Goal: Task Accomplishment & Management: Use online tool/utility

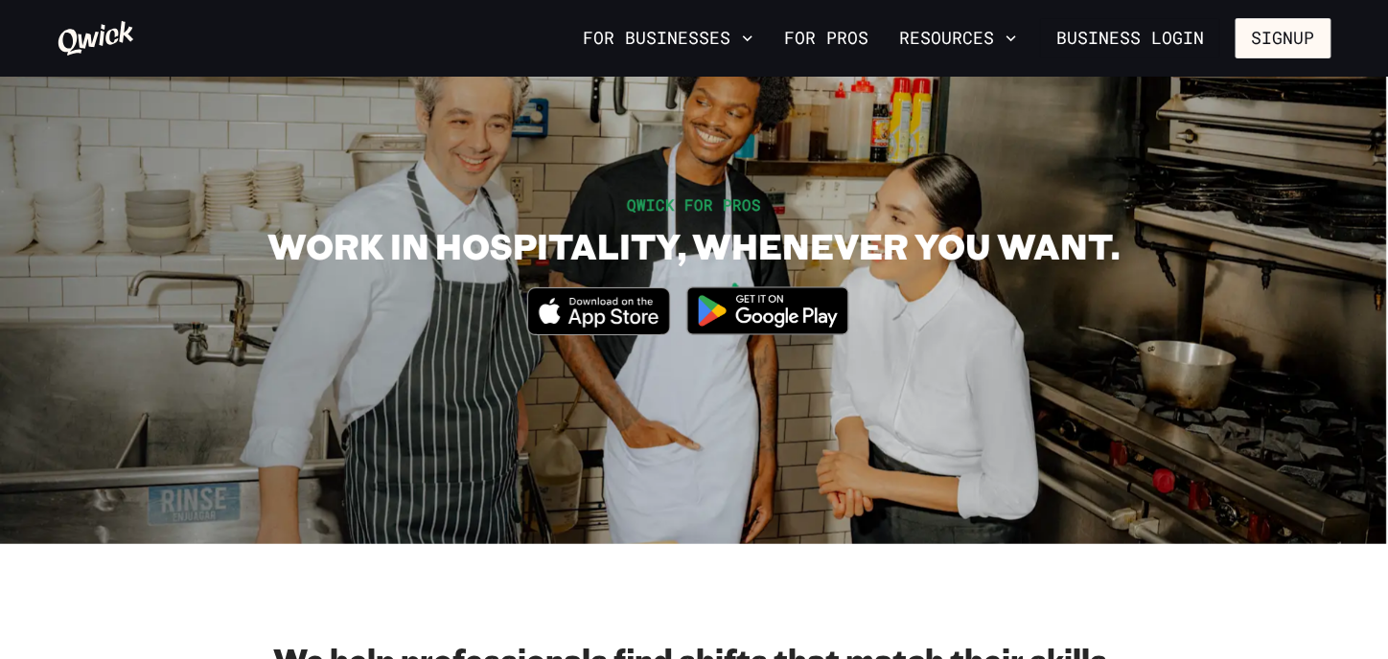
scroll to position [96, 0]
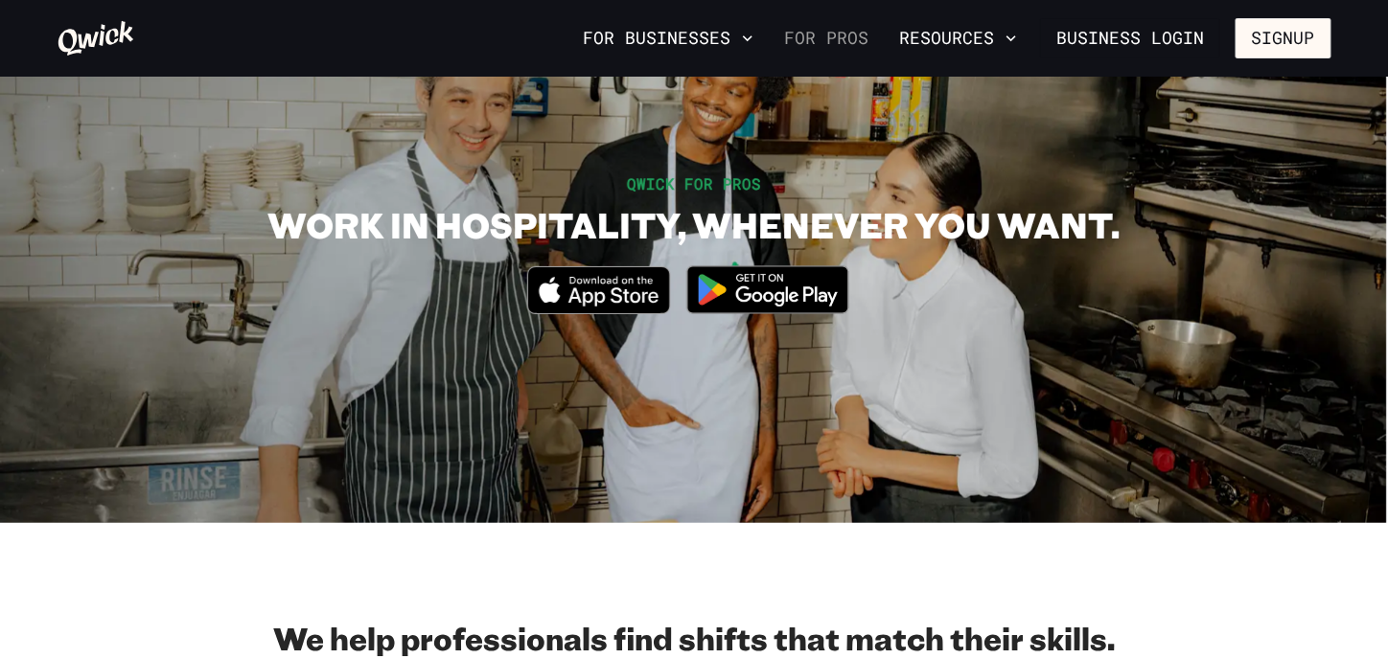
click at [834, 36] on link "For Pros" at bounding box center [826, 38] width 100 height 33
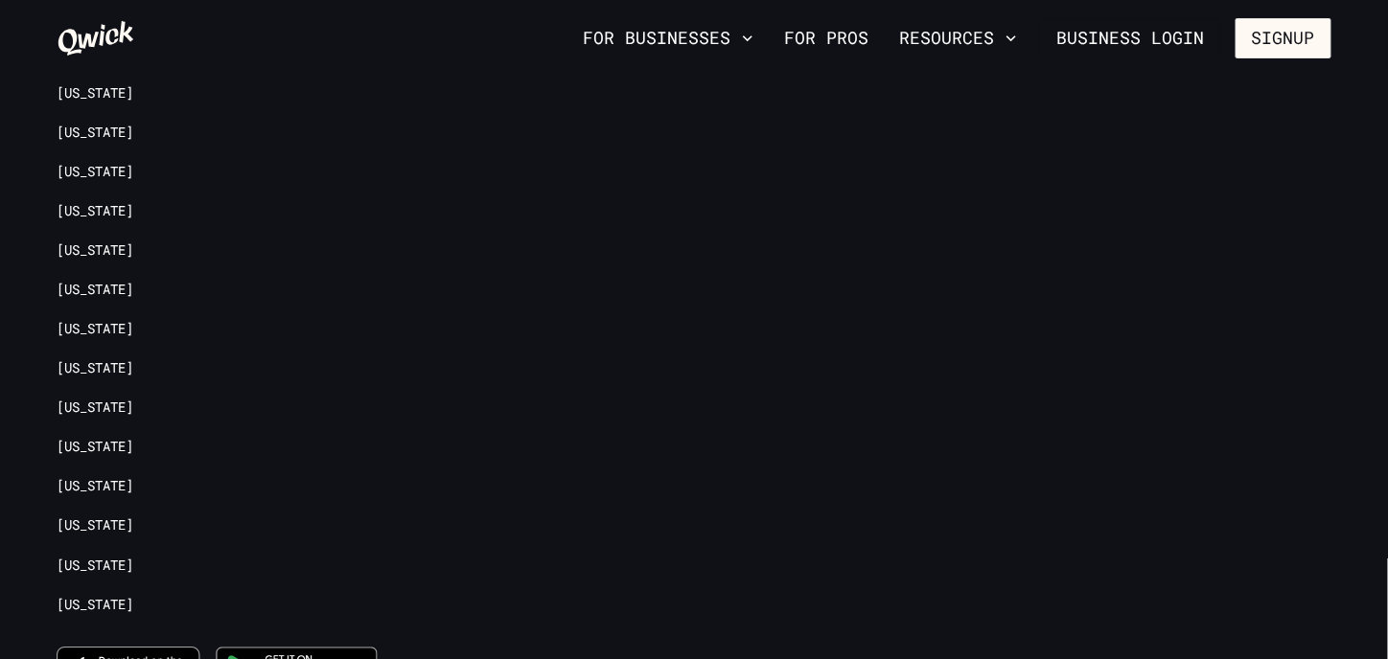
scroll to position [4409, 0]
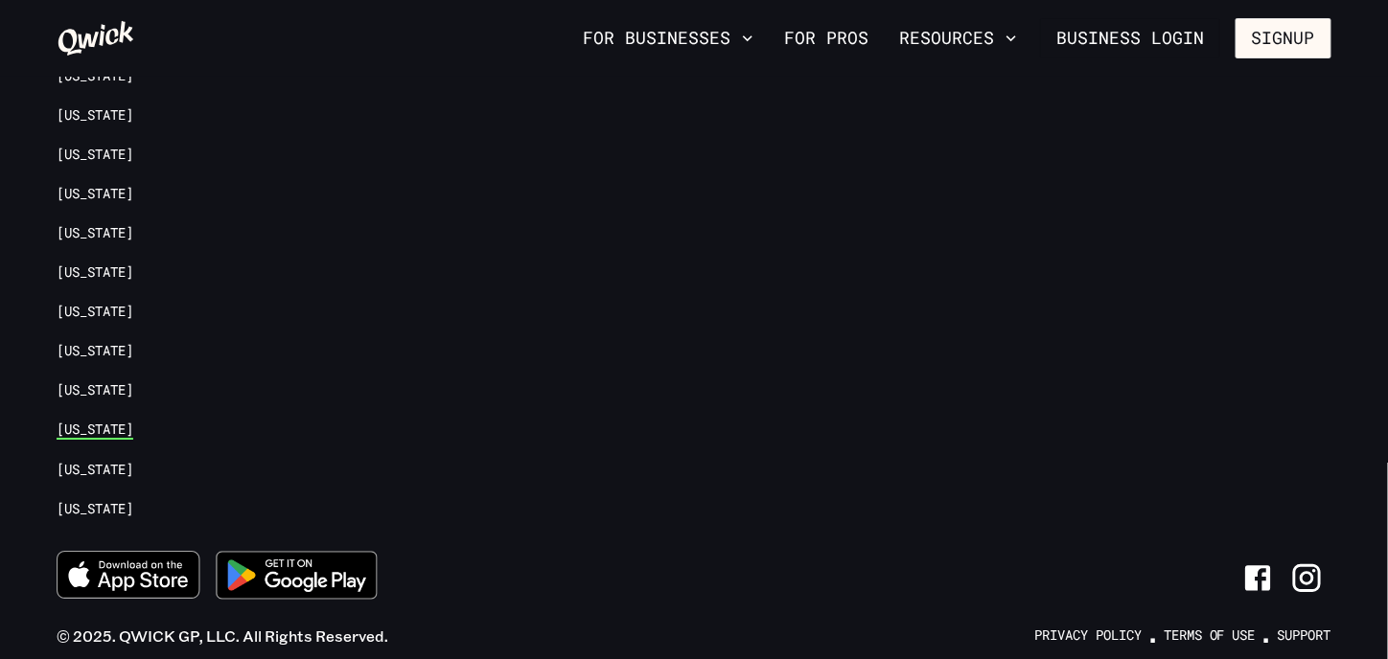
click at [84, 421] on link "[US_STATE]" at bounding box center [95, 430] width 77 height 18
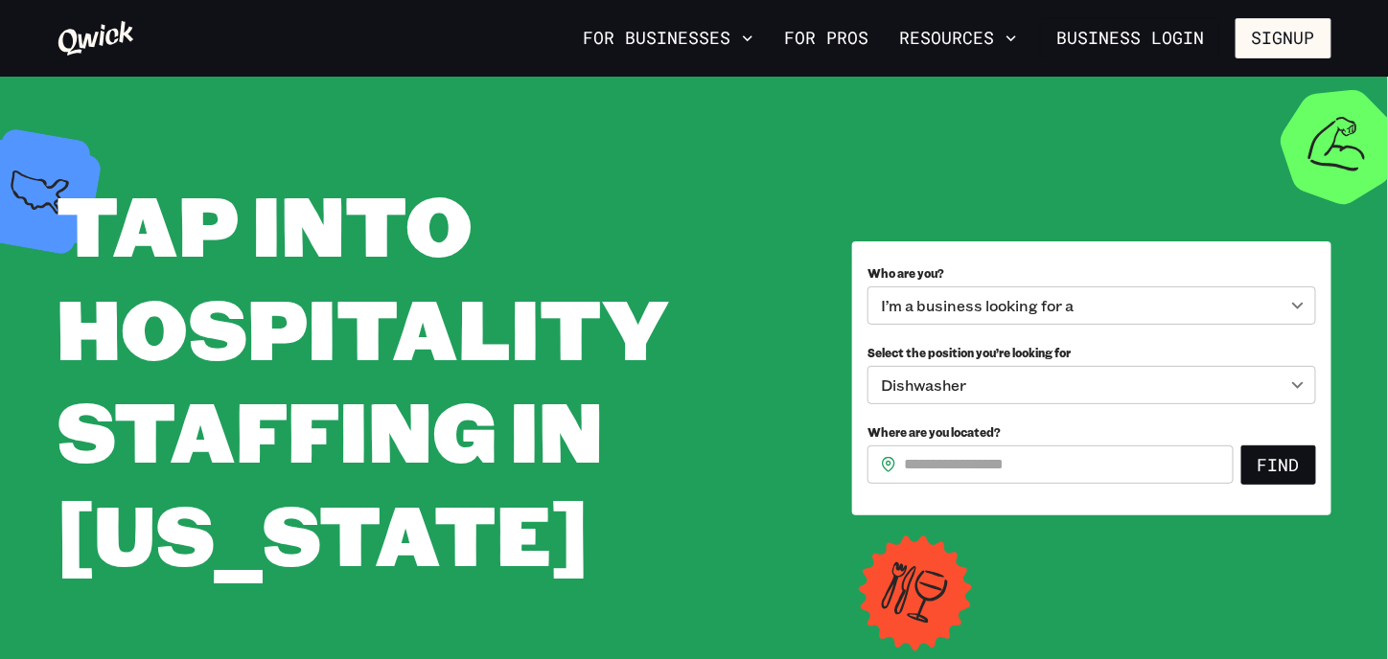
click at [951, 309] on body "**********" at bounding box center [694, 329] width 1388 height 659
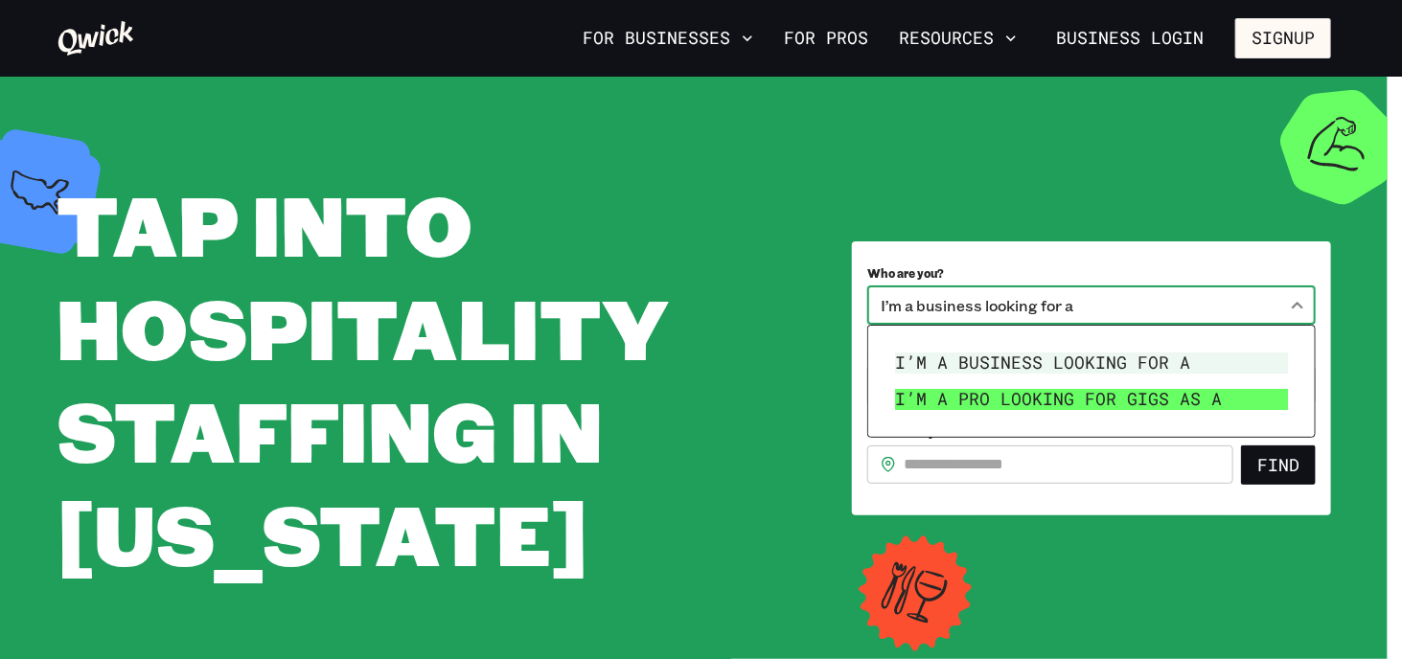
click at [976, 394] on li "I’m a pro looking for Gigs as a" at bounding box center [1091, 399] width 408 height 36
type input "***"
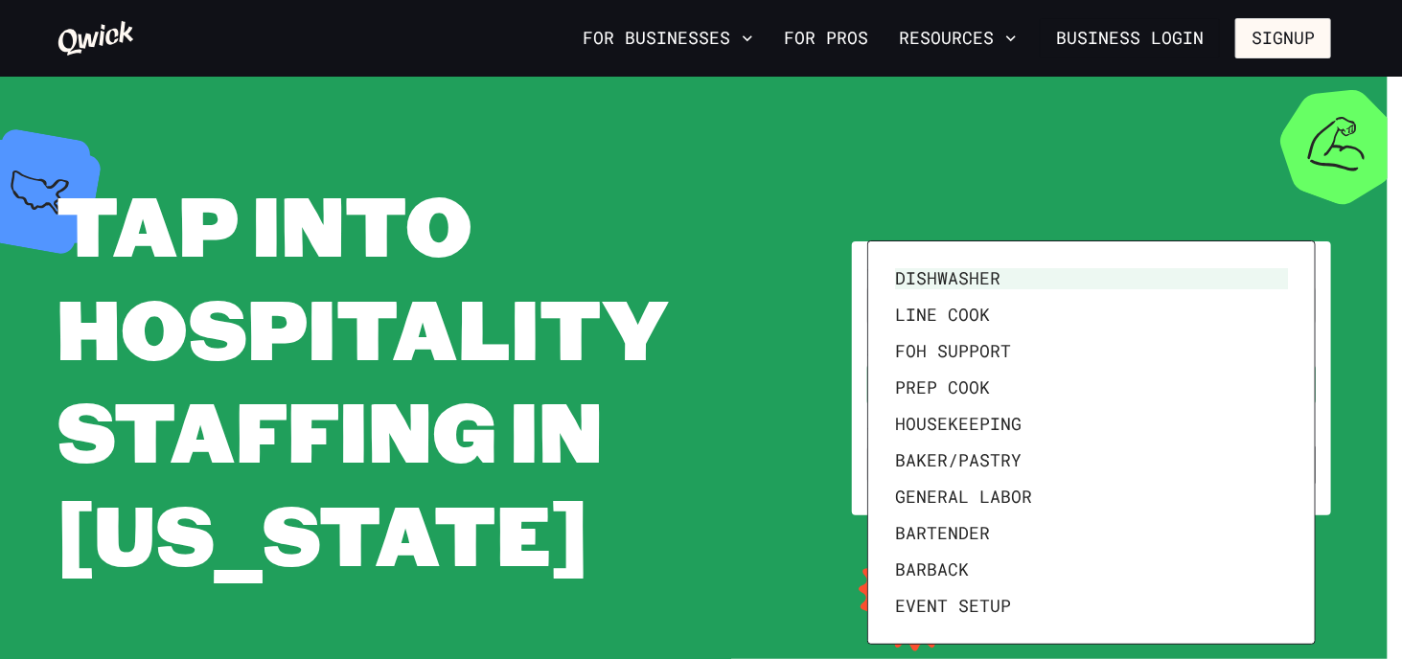
click at [914, 388] on body "**********" at bounding box center [701, 329] width 1402 height 659
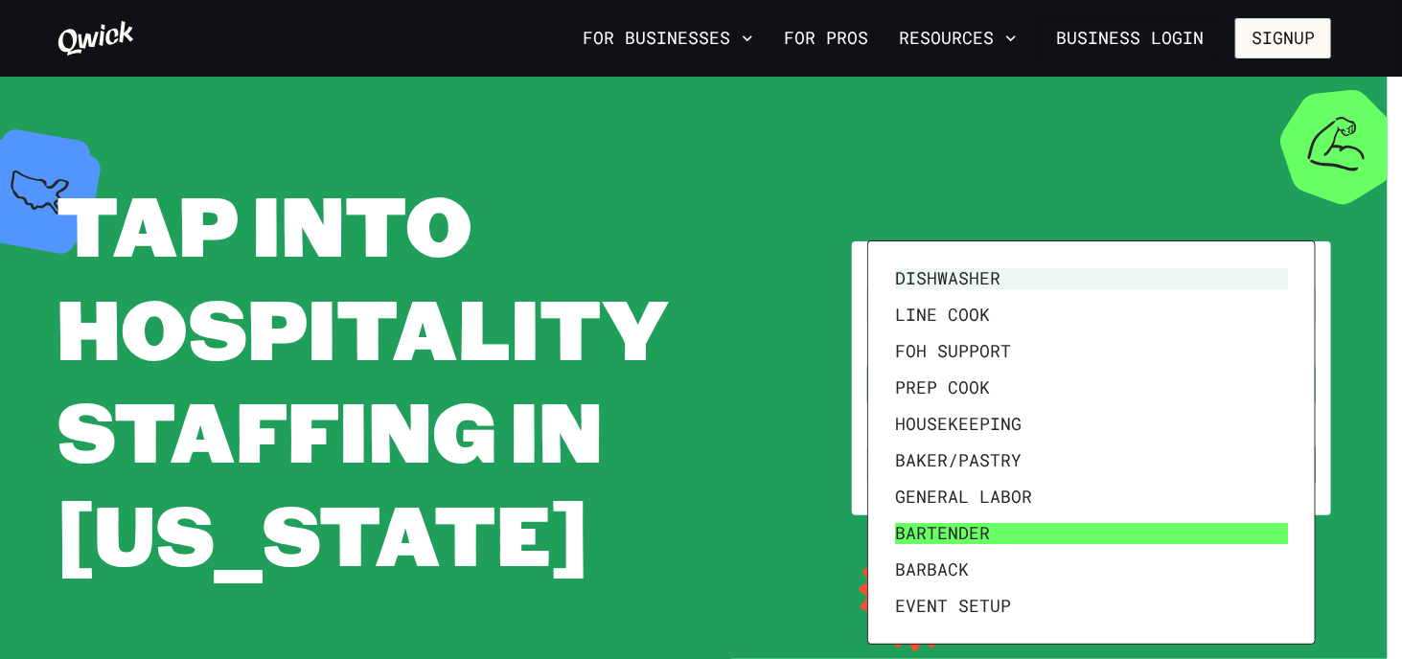
click at [939, 533] on li "Bartender" at bounding box center [1091, 534] width 408 height 36
type input "*********"
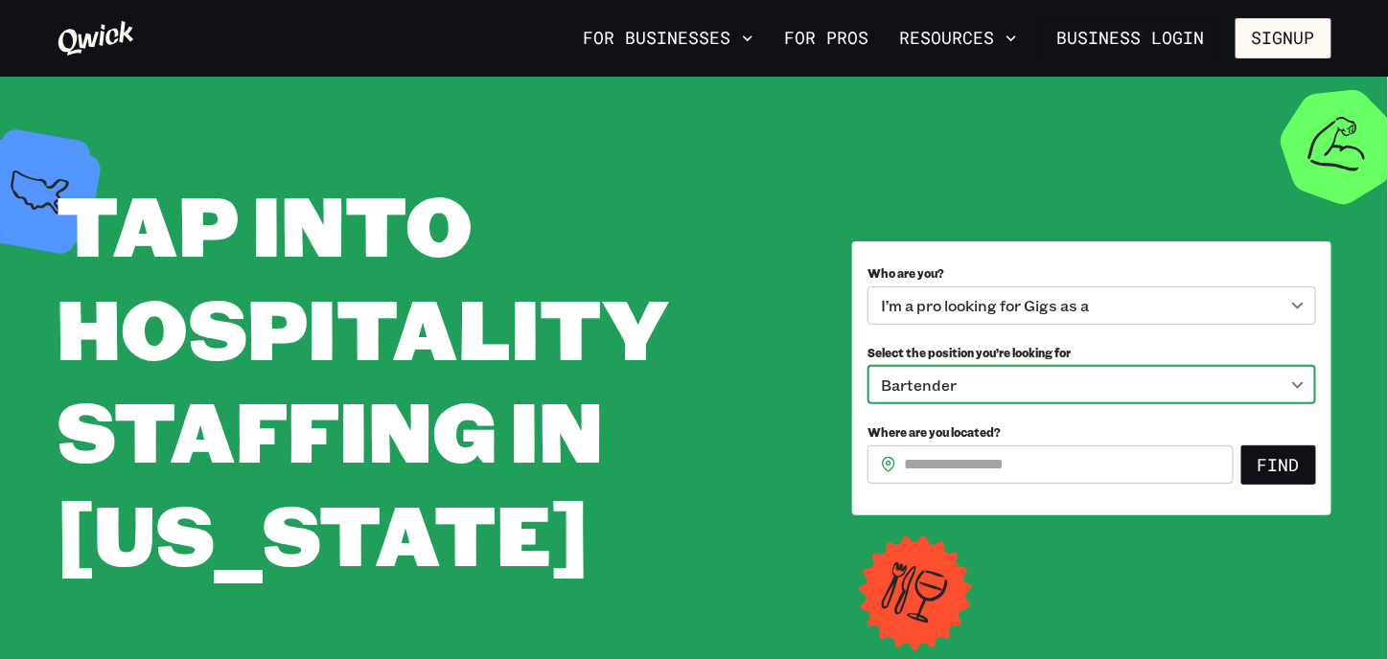
click at [945, 465] on input "Where are you located?" at bounding box center [1069, 465] width 330 height 38
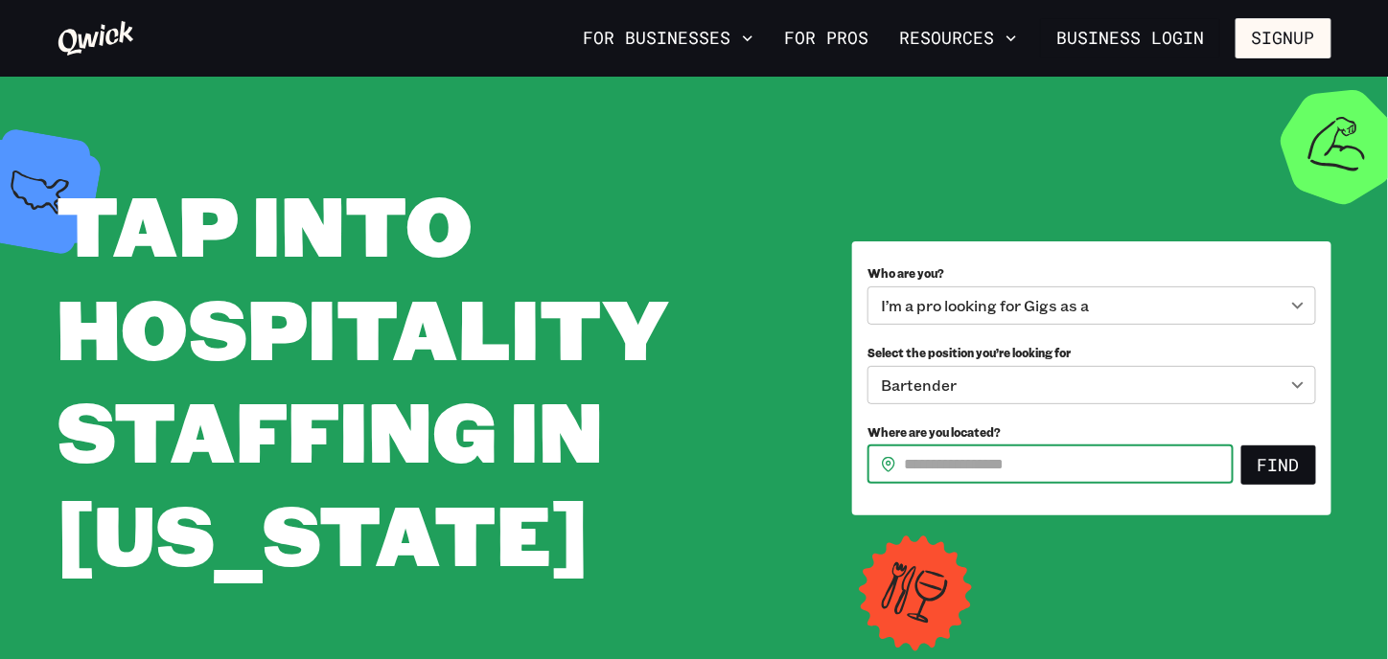
type input "*****"
click at [1282, 461] on button "Find" at bounding box center [1278, 466] width 75 height 40
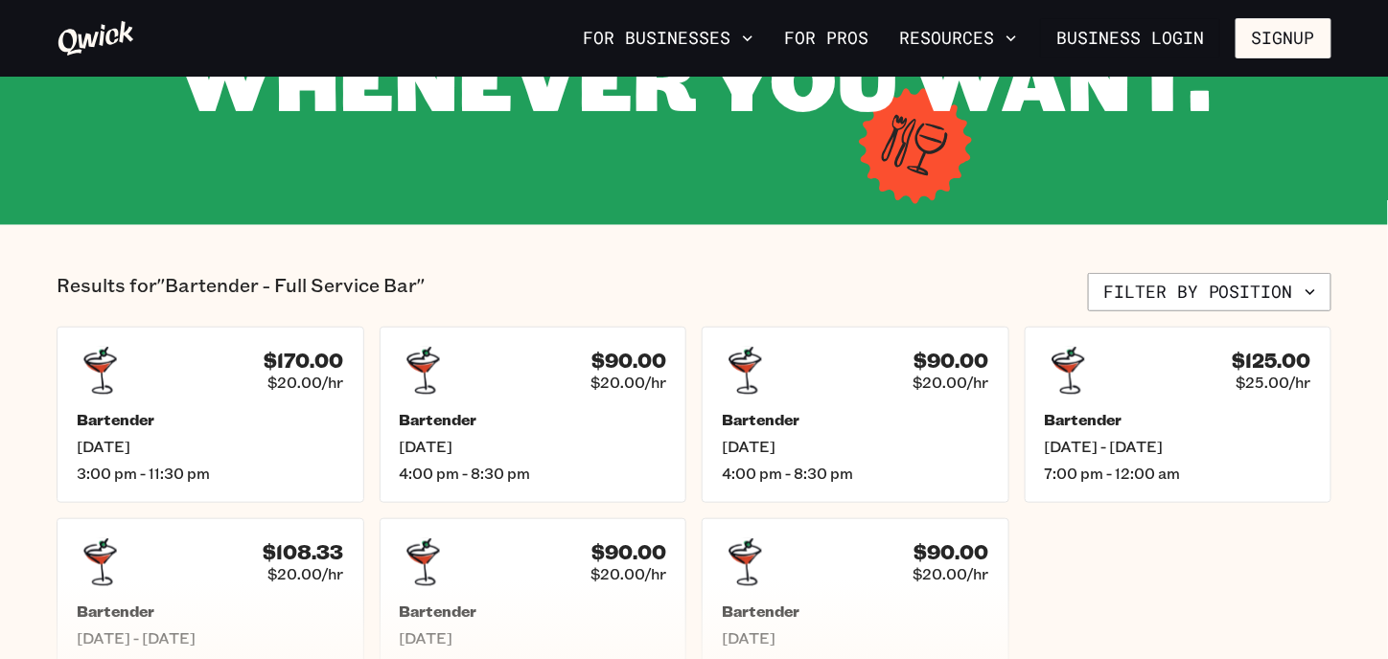
scroll to position [383, 0]
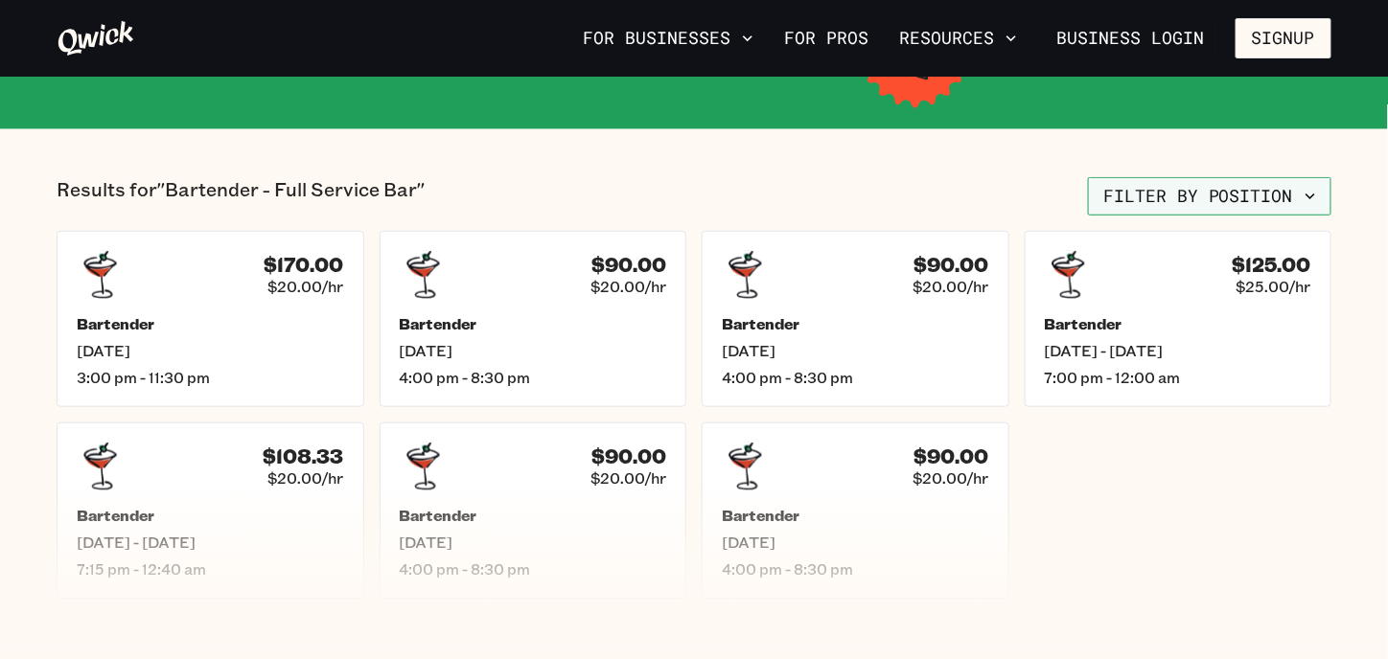
click at [1146, 199] on button "Filter by position" at bounding box center [1209, 196] width 243 height 38
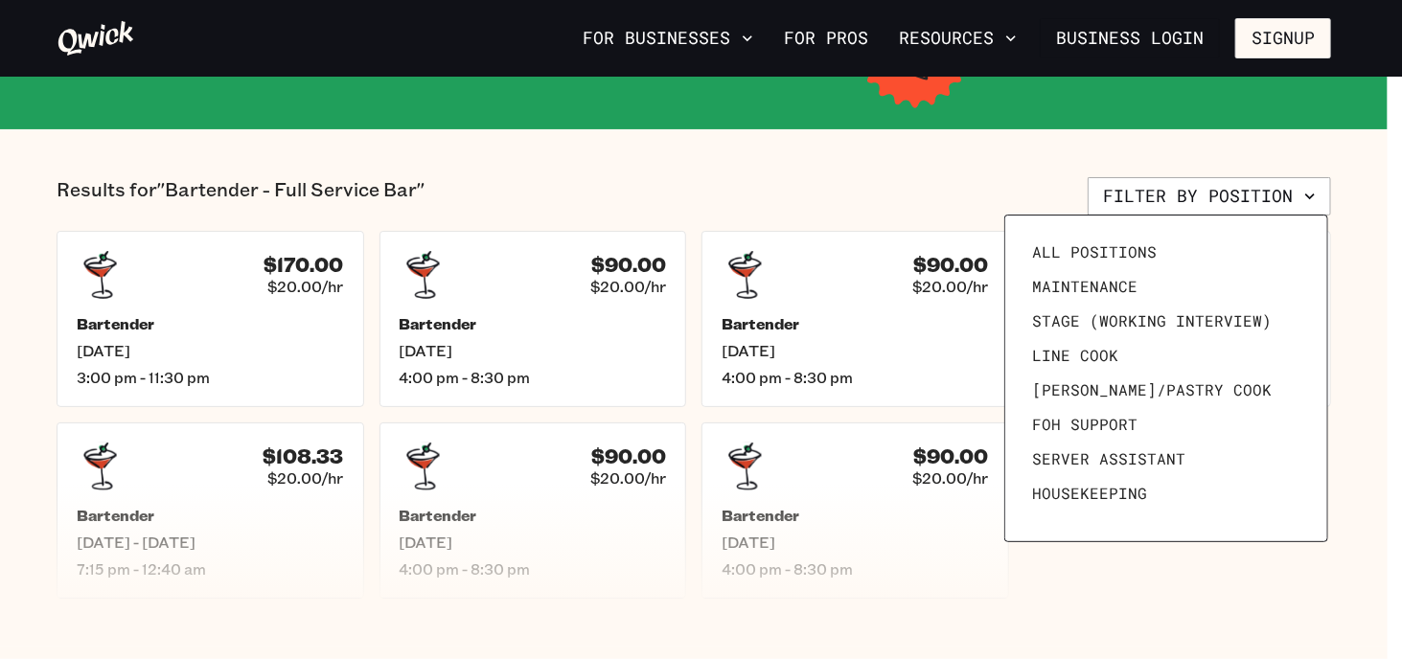
click at [728, 193] on div at bounding box center [701, 329] width 1402 height 659
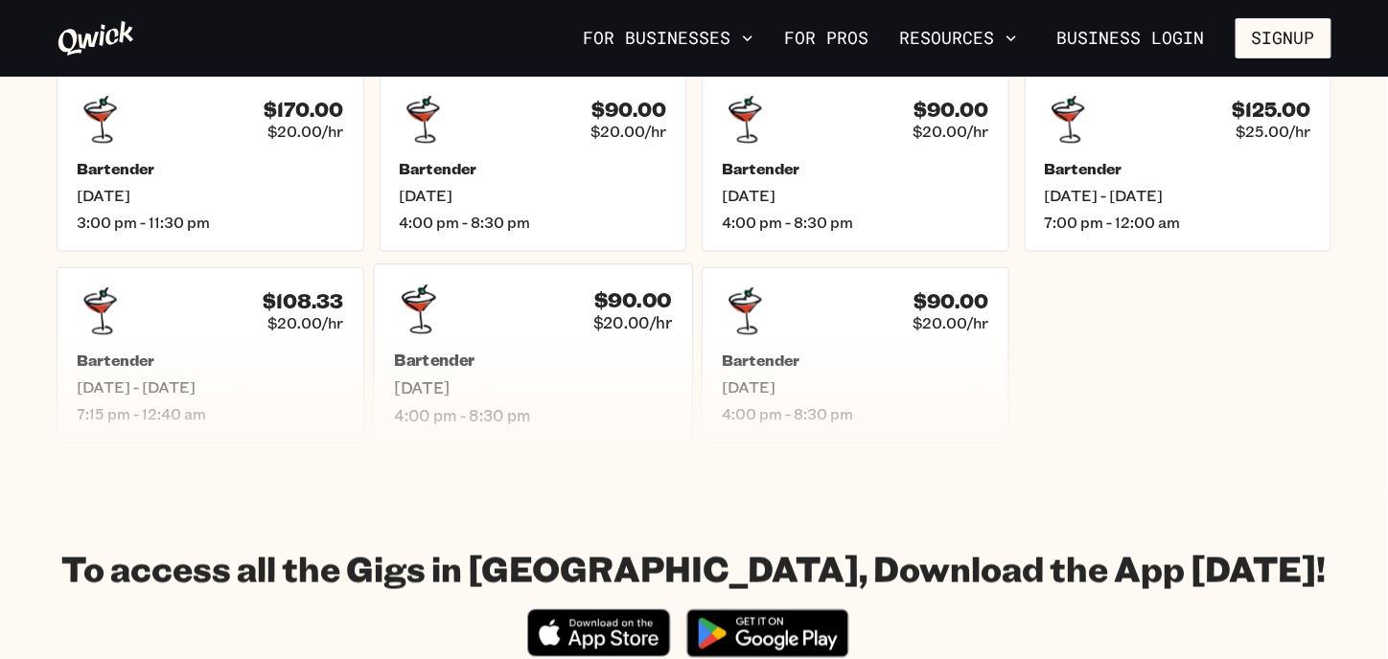
scroll to position [575, 0]
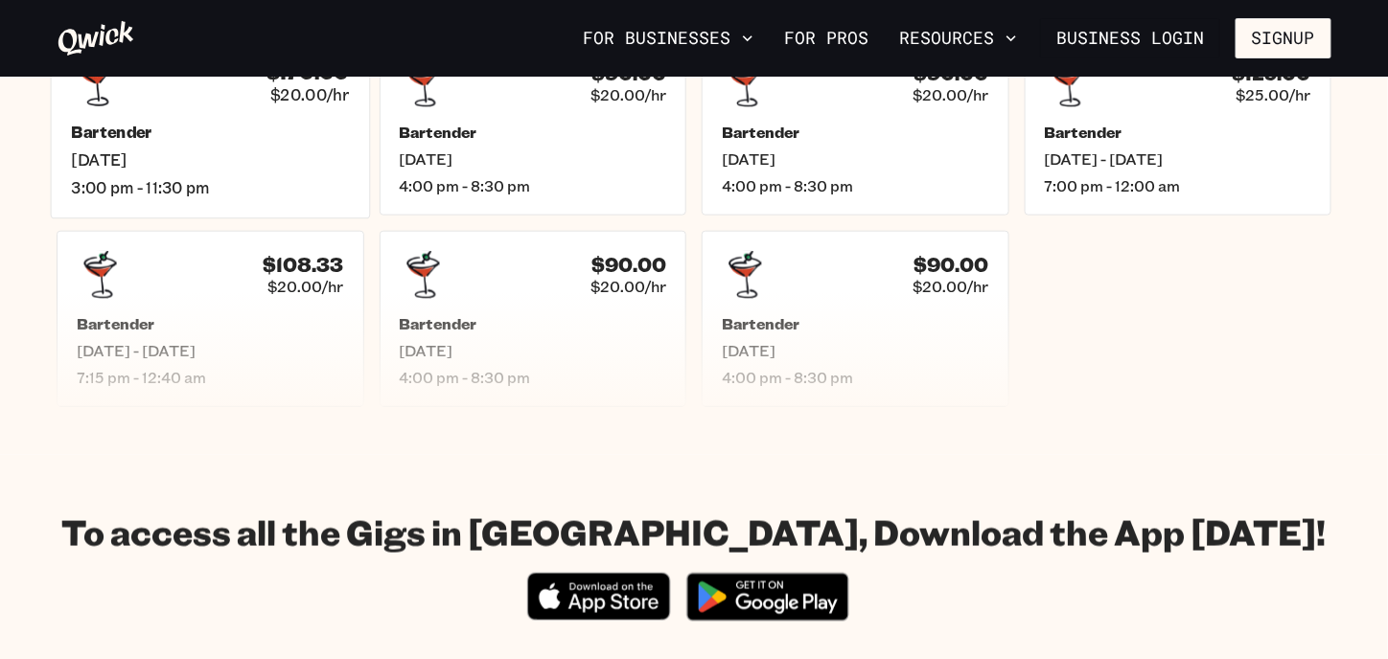
click at [230, 163] on span "[DATE]" at bounding box center [210, 160] width 278 height 20
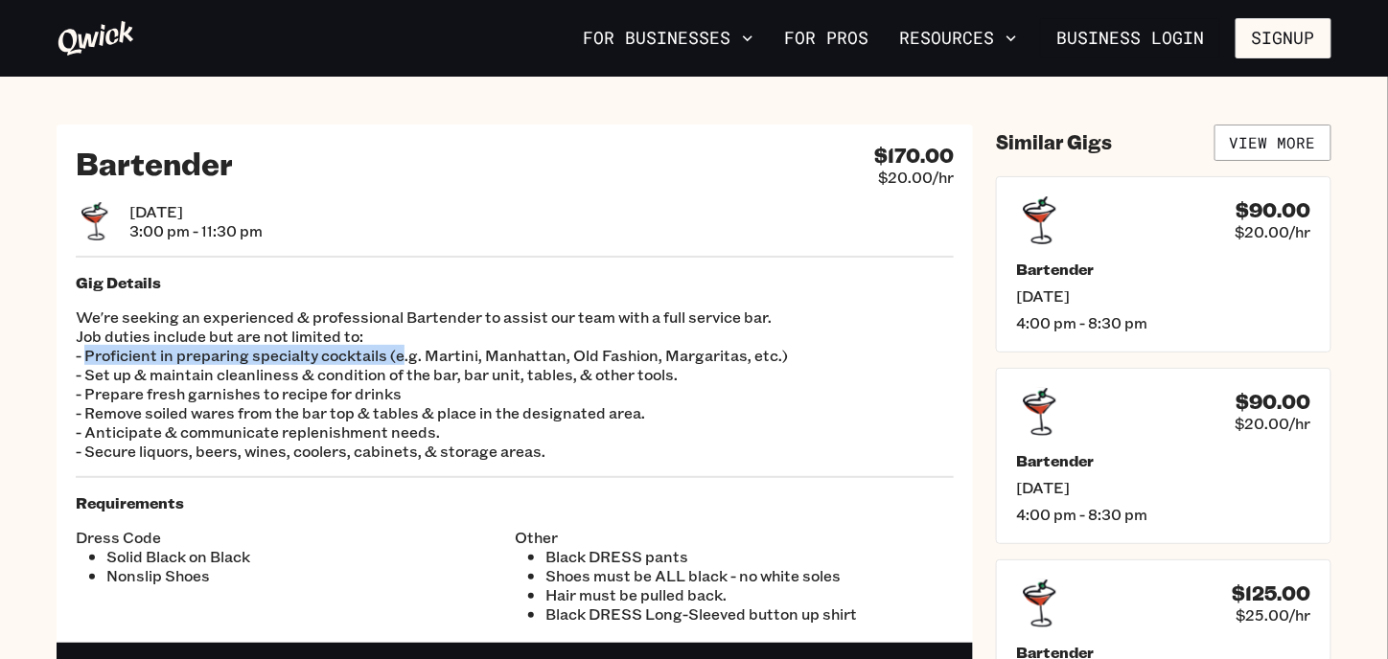
drag, startPoint x: 153, startPoint y: 352, endPoint x: 400, endPoint y: 355, distance: 246.3
click at [400, 355] on p "We're seeking an experienced & professional Bartender to assist our team with a…" at bounding box center [515, 384] width 878 height 153
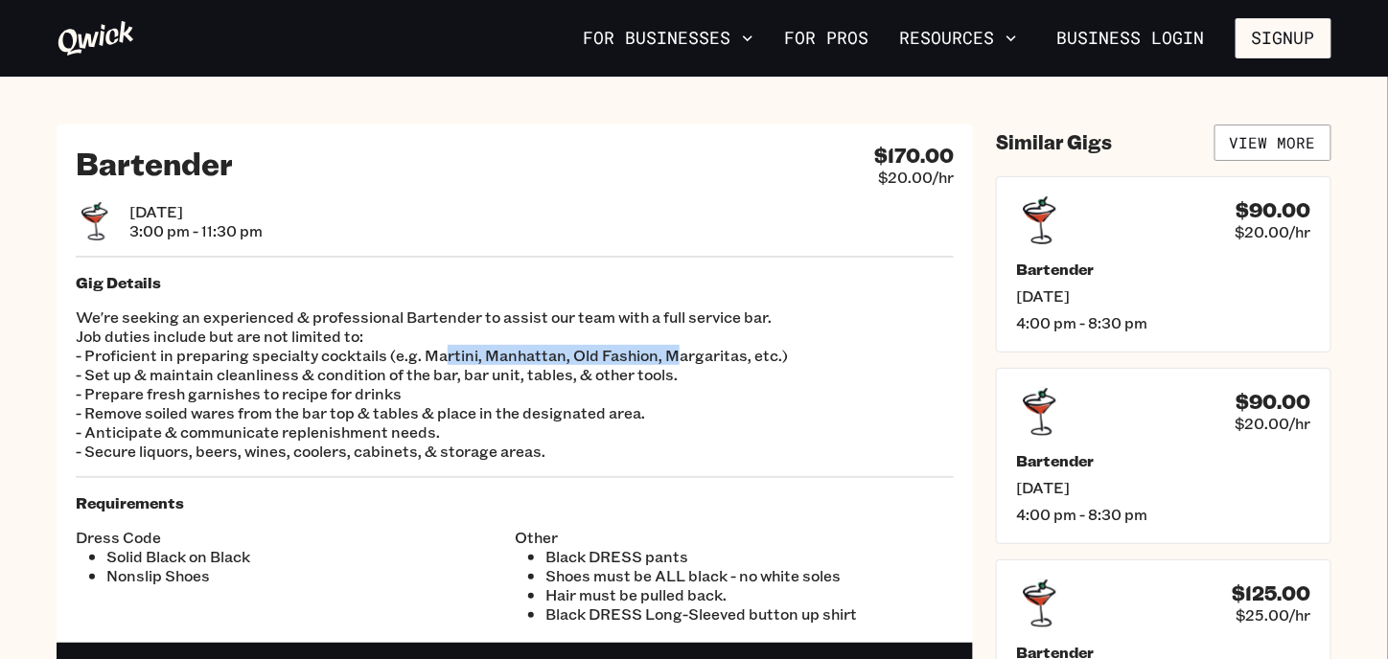
drag, startPoint x: 561, startPoint y: 358, endPoint x: 677, endPoint y: 358, distance: 116.0
click at [677, 358] on p "We're seeking an experienced & professional Bartender to assist our team with a…" at bounding box center [515, 384] width 878 height 153
click at [269, 367] on p "We're seeking an experienced & professional Bartender to assist our team with a…" at bounding box center [515, 384] width 878 height 153
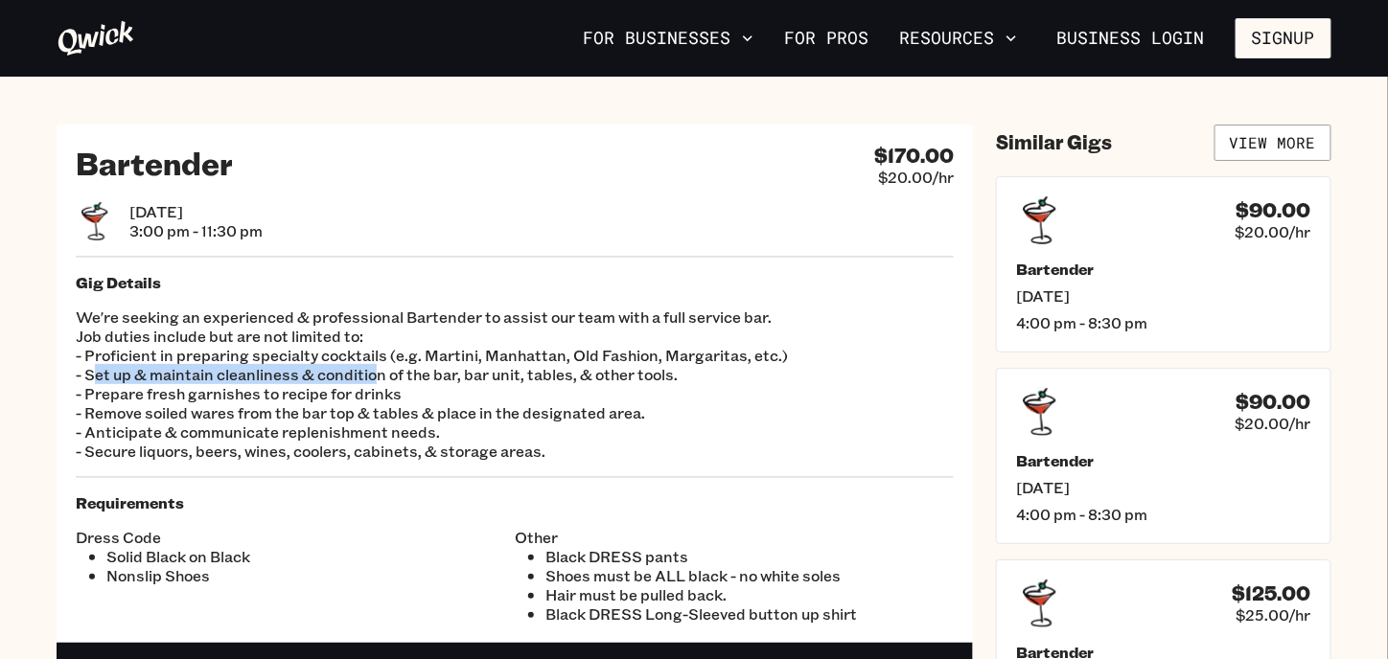
drag, startPoint x: 94, startPoint y: 375, endPoint x: 373, endPoint y: 377, distance: 278.9
click at [373, 377] on p "We're seeking an experienced & professional Bartender to assist our team with a…" at bounding box center [515, 384] width 878 height 153
drag, startPoint x: 131, startPoint y: 389, endPoint x: 280, endPoint y: 389, distance: 148.6
click at [280, 389] on p "We're seeking an experienced & professional Bartender to assist our team with a…" at bounding box center [515, 384] width 878 height 153
click at [156, 403] on p "We're seeking an experienced & professional Bartender to assist our team with a…" at bounding box center [515, 384] width 878 height 153
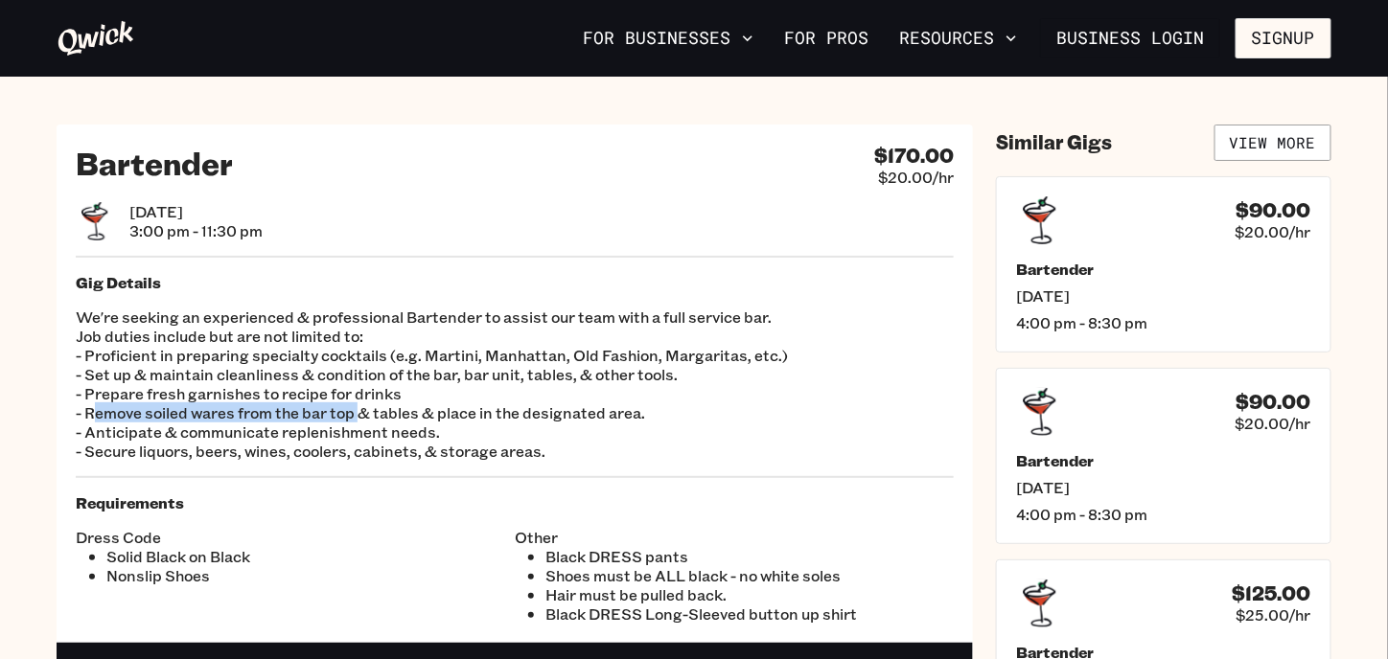
drag, startPoint x: 96, startPoint y: 412, endPoint x: 356, endPoint y: 412, distance: 259.7
click at [356, 412] on p "We're seeking an experienced & professional Bartender to assist our team with a…" at bounding box center [515, 384] width 878 height 153
click at [230, 421] on p "We're seeking an experienced & professional Bartender to assist our team with a…" at bounding box center [515, 384] width 878 height 153
drag, startPoint x: 105, startPoint y: 430, endPoint x: 288, endPoint y: 430, distance: 182.1
click at [288, 430] on p "We're seeking an experienced & professional Bartender to assist our team with a…" at bounding box center [515, 384] width 878 height 153
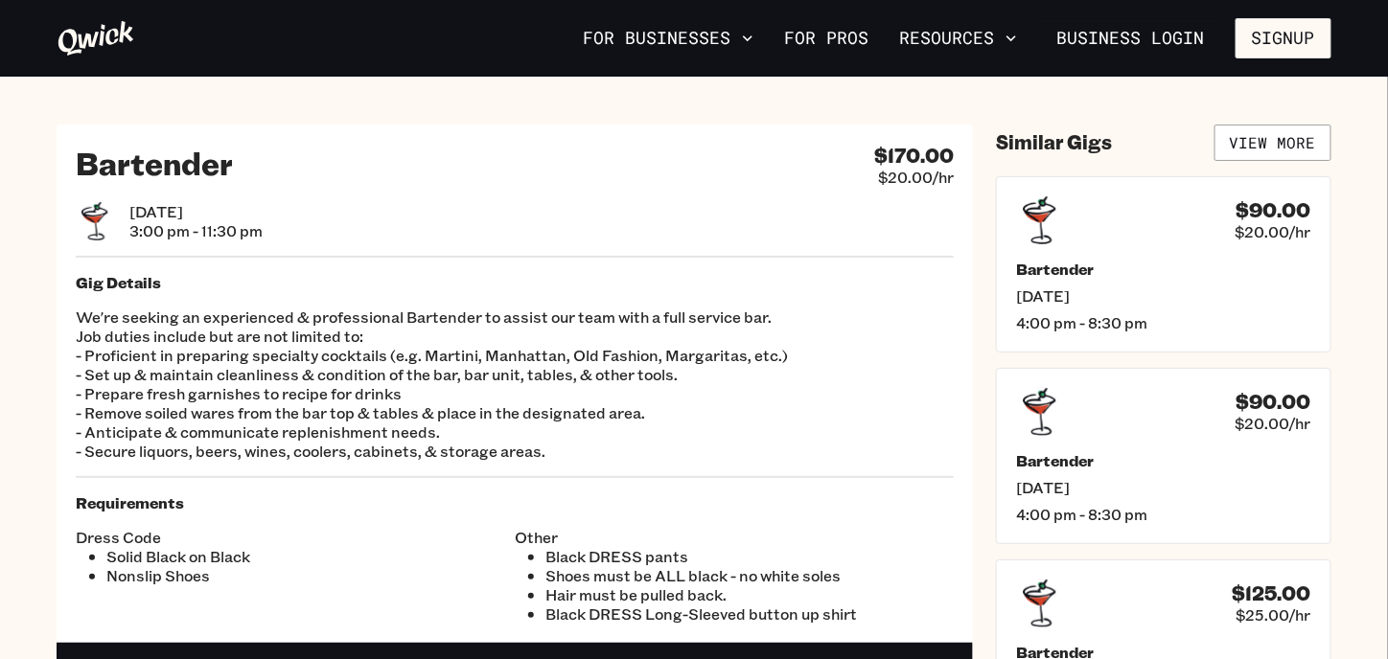
click at [178, 449] on p "We're seeking an experienced & professional Bartender to assist our team with a…" at bounding box center [515, 384] width 878 height 153
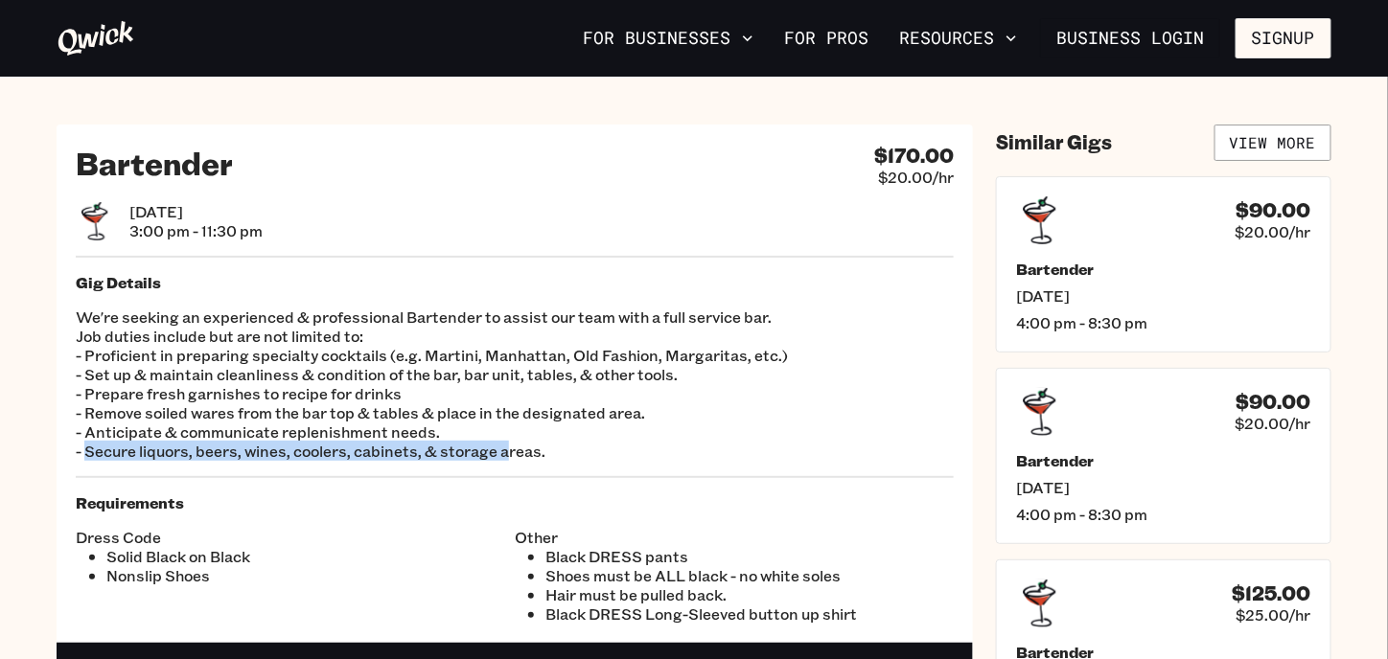
drag, startPoint x: 89, startPoint y: 449, endPoint x: 500, endPoint y: 448, distance: 411.2
click at [500, 448] on p "We're seeking an experienced & professional Bartender to assist our team with a…" at bounding box center [515, 384] width 878 height 153
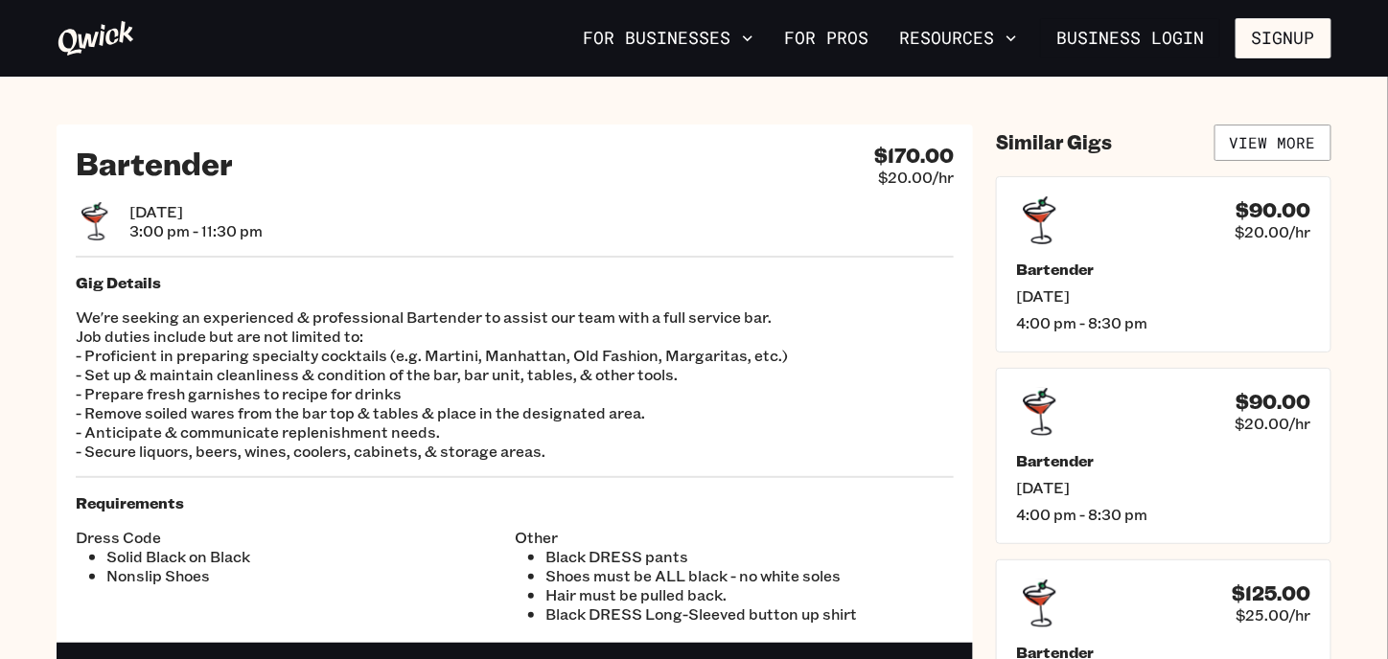
click at [381, 426] on p "We're seeking an experienced & professional Bartender to assist our team with a…" at bounding box center [515, 384] width 878 height 153
click at [1267, 137] on link "View More" at bounding box center [1272, 143] width 117 height 36
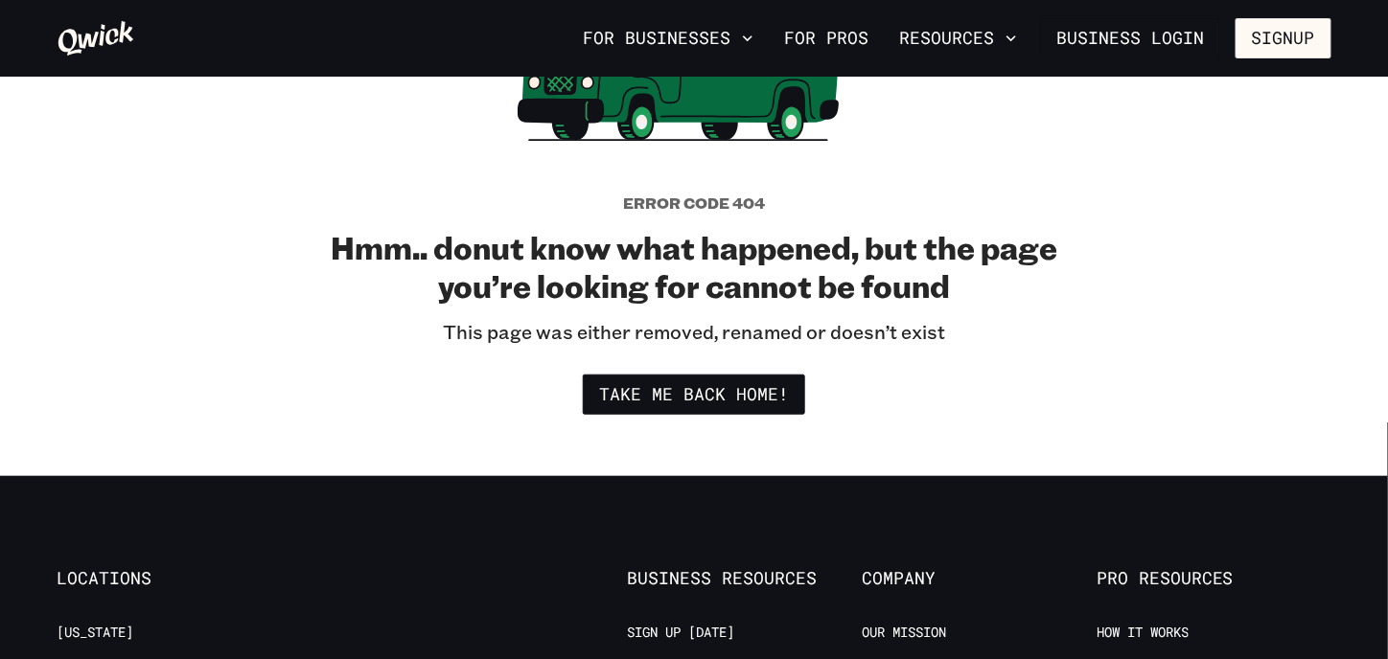
scroll to position [383, 0]
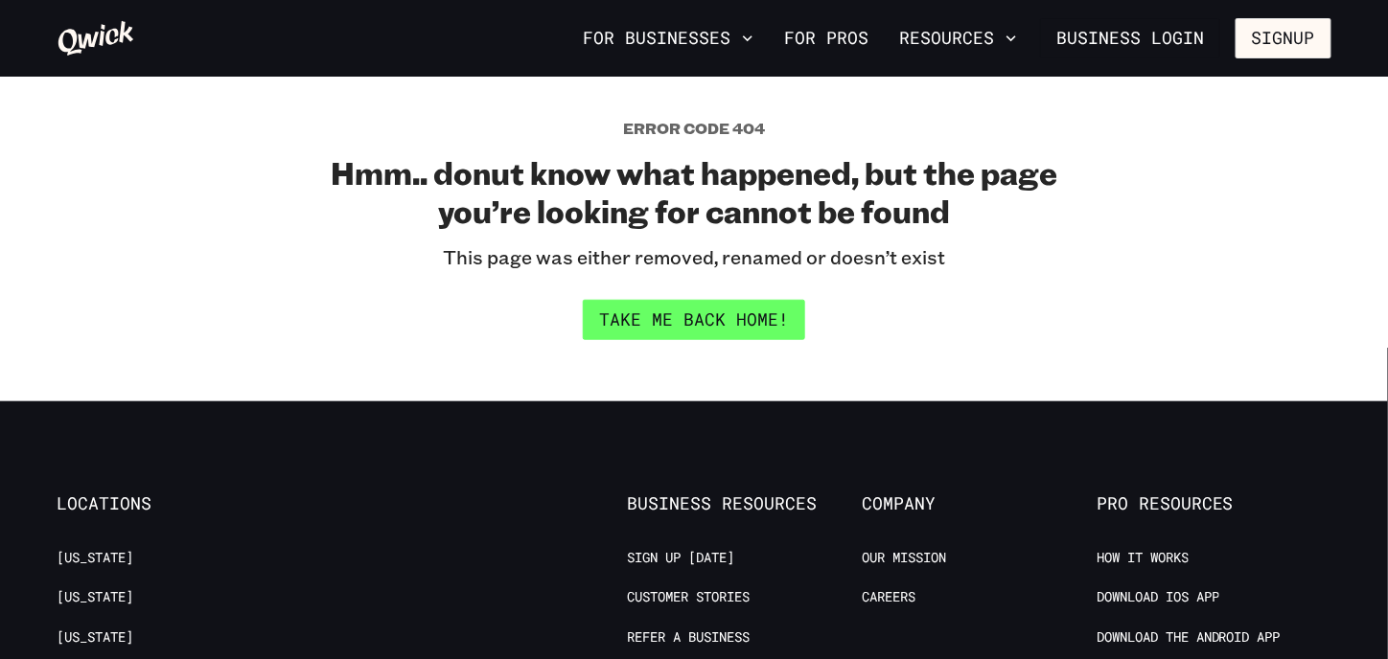
click at [689, 316] on link "Take me back home!" at bounding box center [694, 320] width 222 height 40
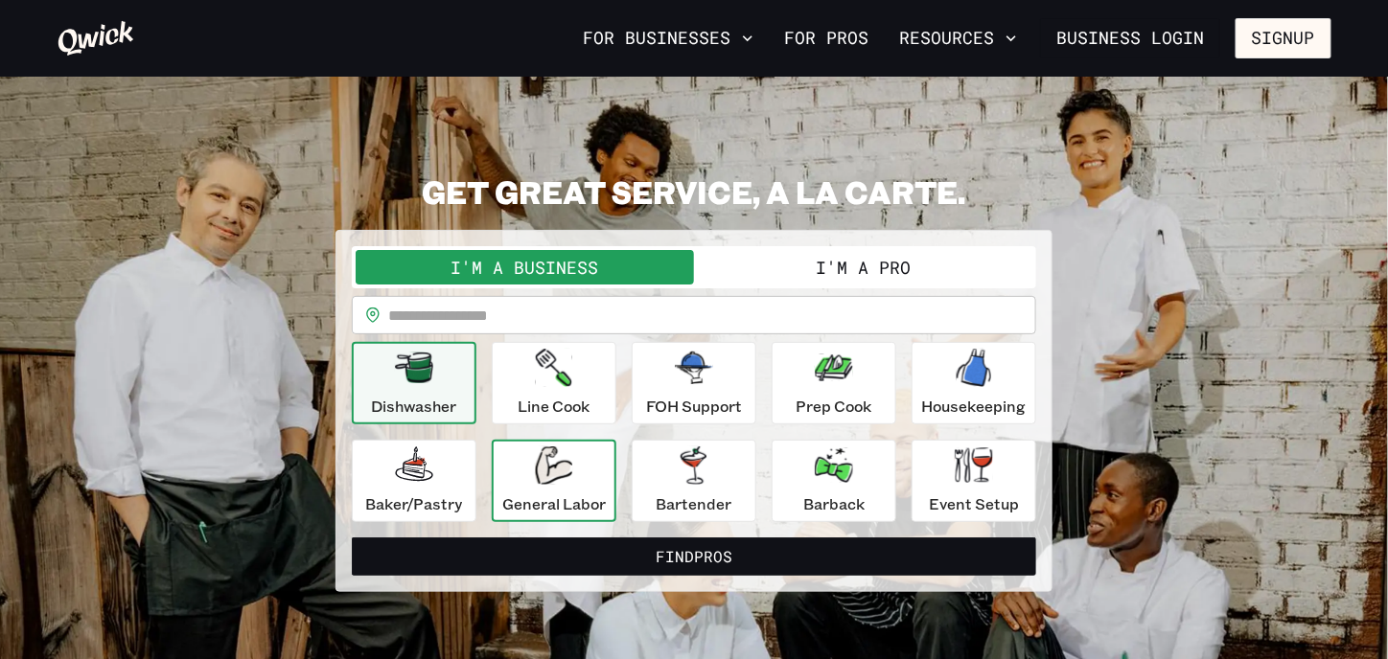
click at [560, 466] on icon "button" at bounding box center [553, 466] width 37 height 38
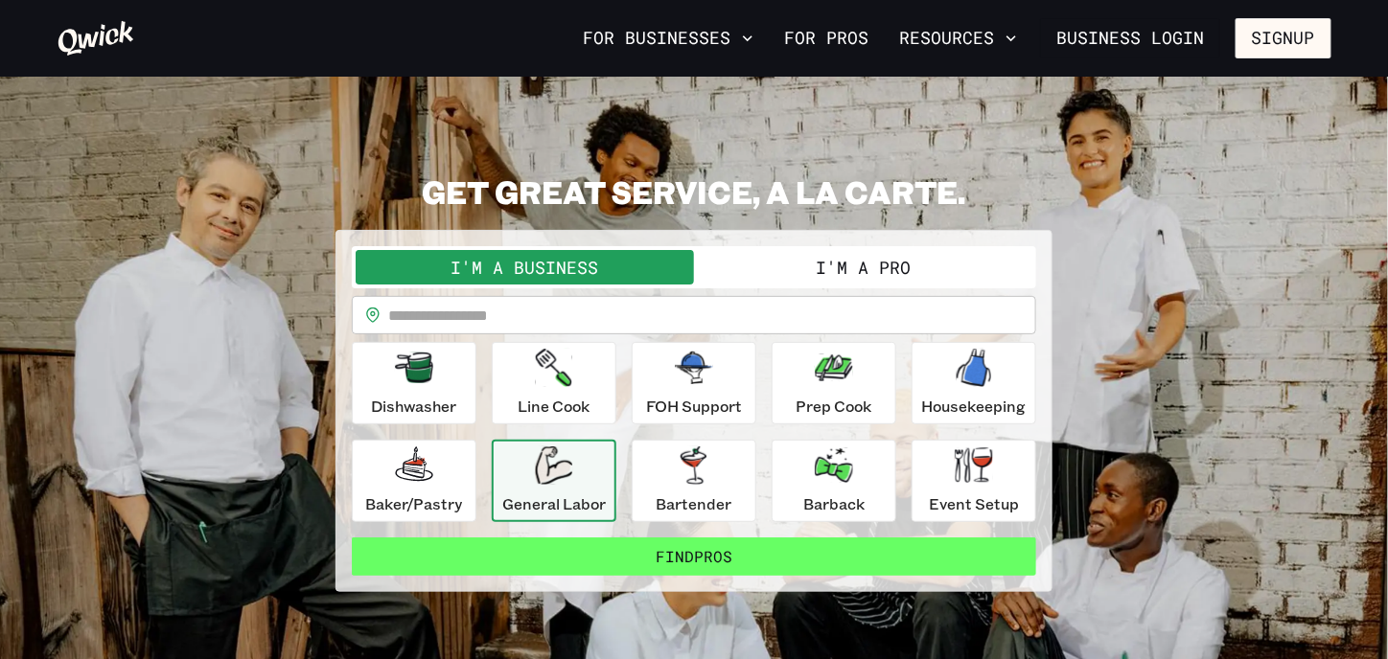
click at [713, 555] on button "Find Pros" at bounding box center [694, 557] width 684 height 38
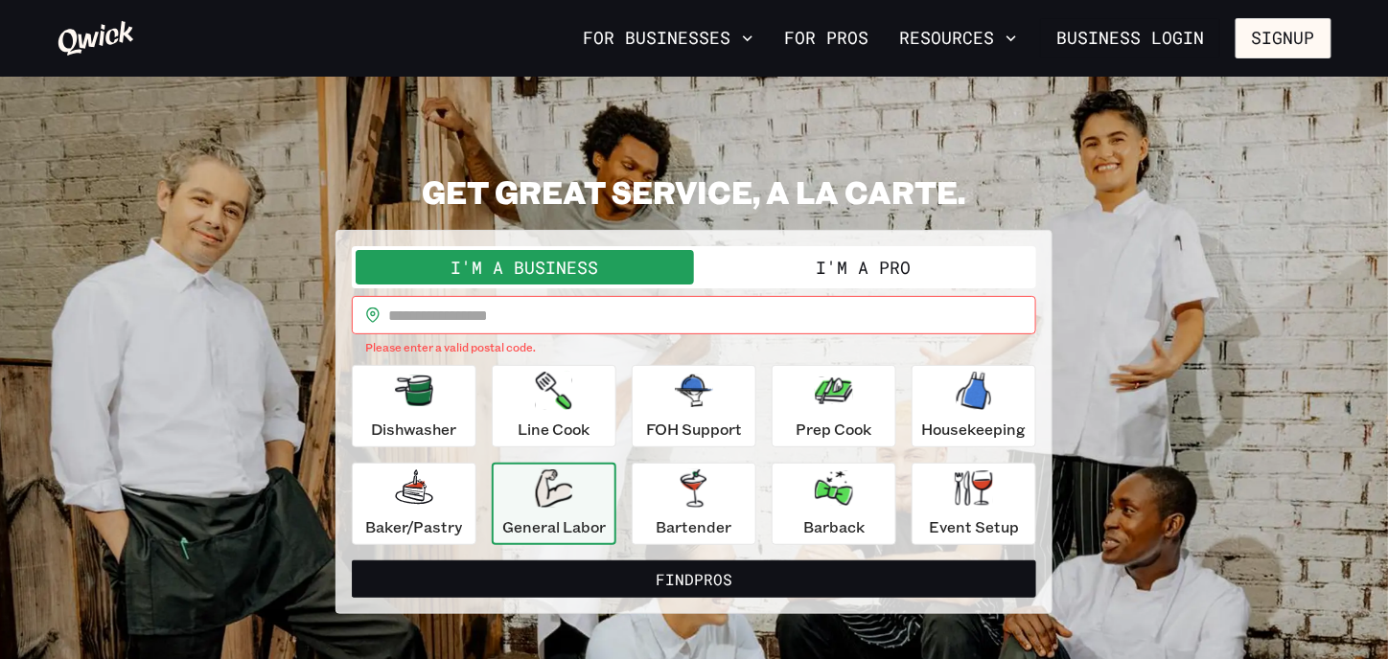
click at [539, 314] on input "text" at bounding box center [712, 315] width 648 height 38
type input "*****"
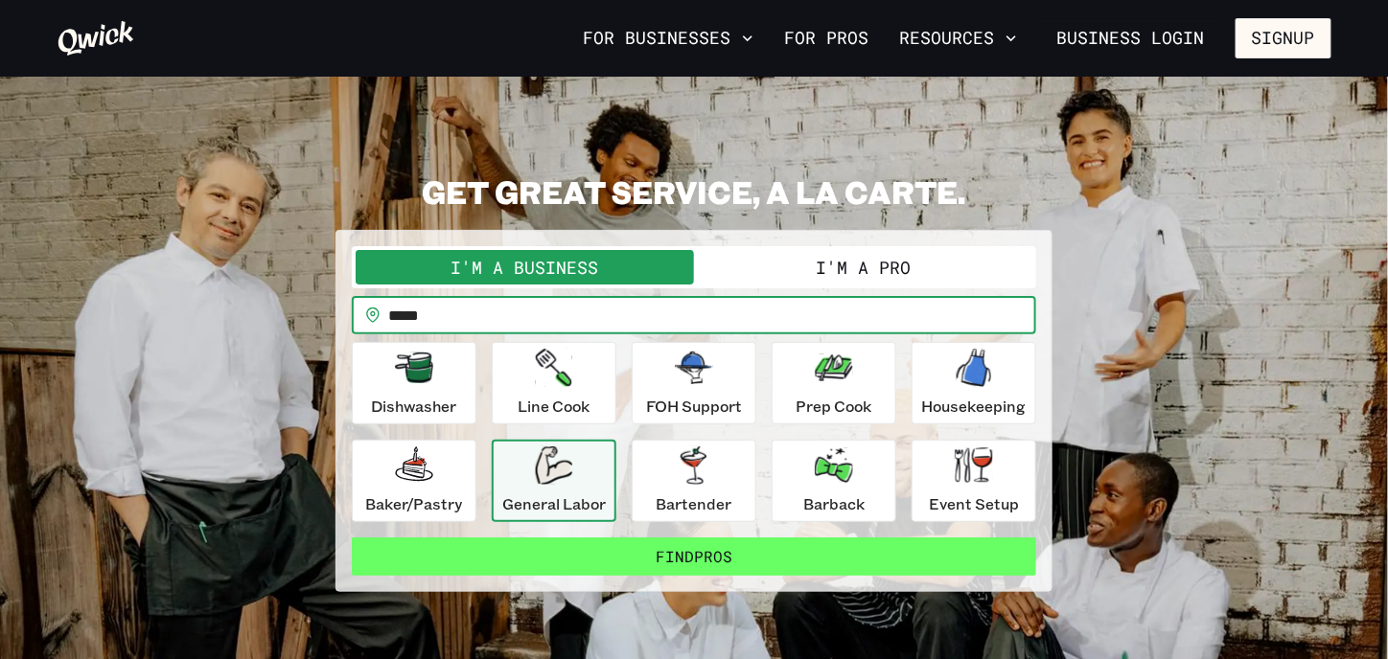
click at [718, 545] on button "Find Pros" at bounding box center [694, 557] width 684 height 38
